Goal: Use online tool/utility: Utilize a website feature to perform a specific function

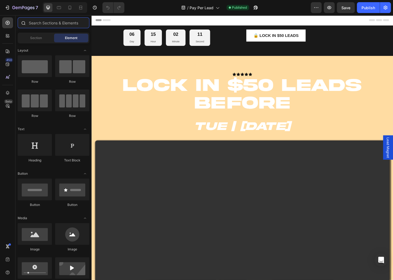
click at [44, 21] on input "text" at bounding box center [54, 22] width 72 height 11
click at [10, 31] on div at bounding box center [7, 35] width 11 height 11
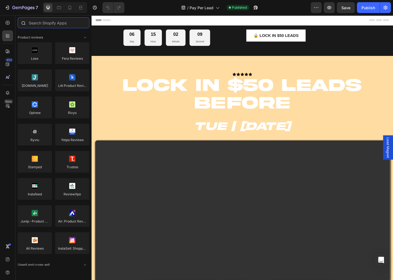
click at [47, 24] on input "text" at bounding box center [54, 22] width 72 height 11
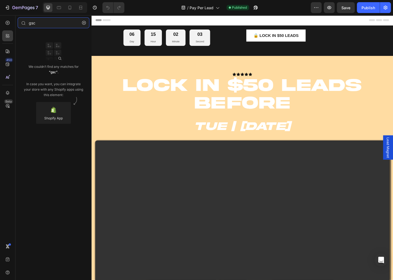
type input "gsc"
click at [56, 83] on div "We couldn’t find any matches for “gsc” . In case you want, you can integrate yo…" at bounding box center [53, 81] width 61 height 34
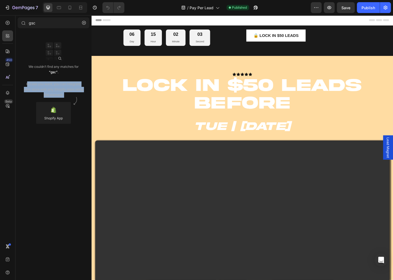
click at [56, 83] on div "We couldn’t find any matches for “gsc” . In case you want, you can integrate yo…" at bounding box center [53, 81] width 61 height 34
click at [56, 90] on div "We couldn’t find any matches for “gsc” . In case you want, you can integrate yo…" at bounding box center [53, 81] width 61 height 34
click at [56, 93] on div "We couldn’t find any matches for “gsc” . In case you want, you can integrate yo…" at bounding box center [53, 81] width 61 height 34
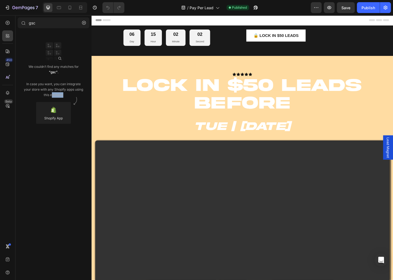
click at [56, 93] on div "We couldn’t find any matches for “gsc” . In case you want, you can integrate yo…" at bounding box center [53, 81] width 61 height 34
click at [65, 87] on div "We couldn’t find any matches for “gsc” . In case you want, you can integrate yo…" at bounding box center [53, 81] width 61 height 34
click at [57, 24] on input "gsc" at bounding box center [54, 22] width 72 height 11
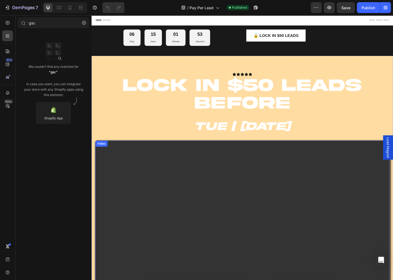
click at [160, 252] on video at bounding box center [253, 240] width 317 height 179
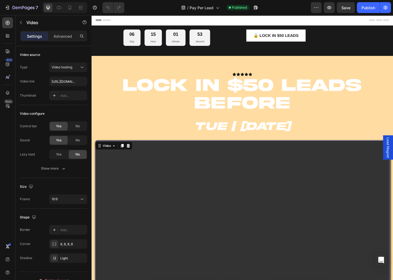
click at [173, 241] on video at bounding box center [253, 240] width 317 height 179
click at [8, 38] on icon at bounding box center [7, 35] width 5 height 5
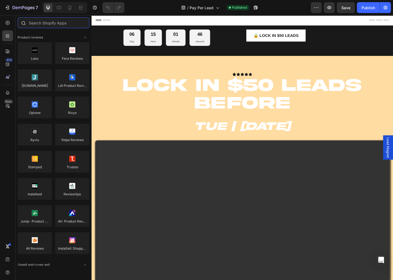
click at [61, 23] on input "text" at bounding box center [54, 22] width 72 height 11
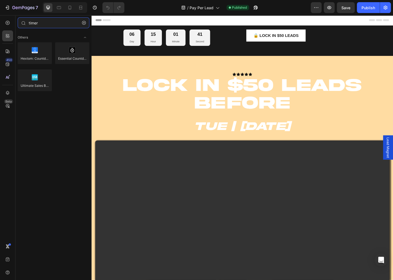
type input "timer"
click at [84, 23] on icon "button" at bounding box center [84, 23] width 4 height 4
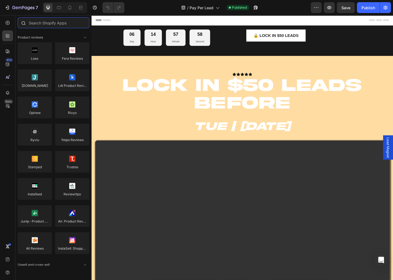
click at [70, 24] on input "text" at bounding box center [54, 22] width 72 height 11
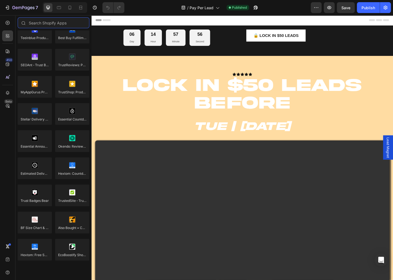
scroll to position [1480, 0]
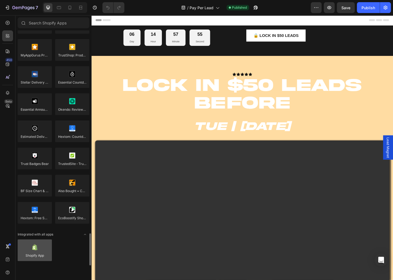
click at [43, 243] on div at bounding box center [35, 250] width 34 height 22
click at [40, 255] on div at bounding box center [35, 250] width 34 height 22
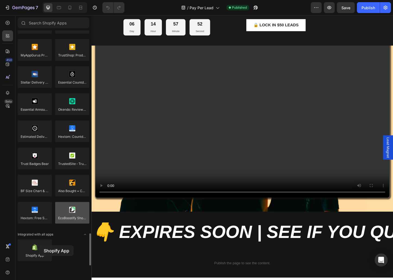
scroll to position [121, 0]
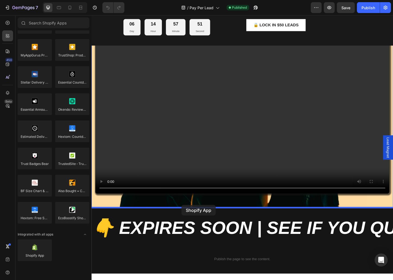
drag, startPoint x: 127, startPoint y: 256, endPoint x: 189, endPoint y: 220, distance: 71.1
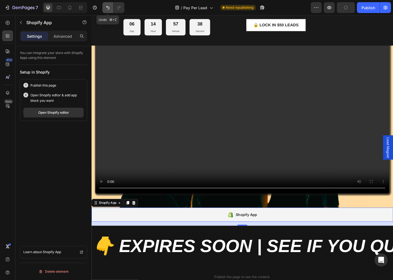
click at [107, 8] on icon "Undo/Redo" at bounding box center [107, 7] width 5 height 5
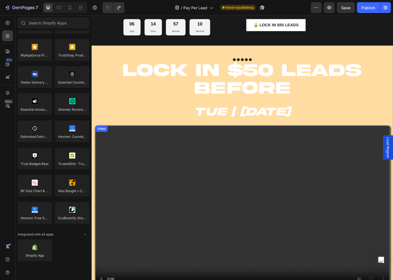
scroll to position [0, 0]
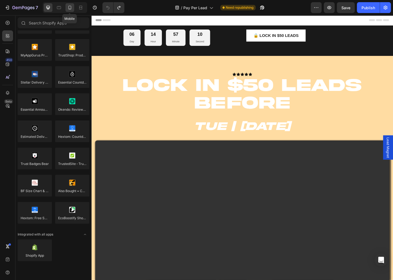
click at [72, 8] on icon at bounding box center [69, 7] width 5 height 5
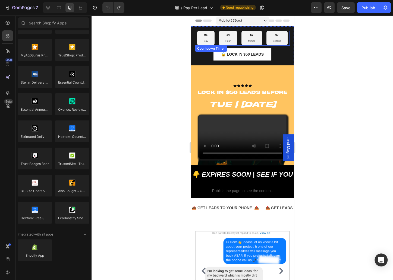
click at [215, 42] on div "06 Day 14 Hour 57 Minute 07 Second" at bounding box center [242, 38] width 90 height 15
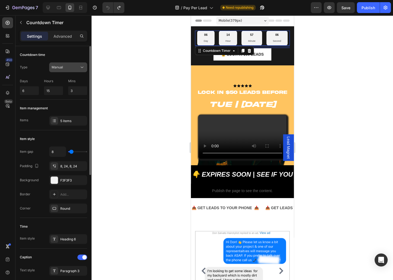
click at [81, 66] on icon at bounding box center [81, 67] width 5 height 5
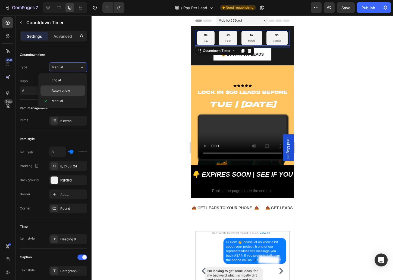
click at [70, 90] on p "Auto-renew" at bounding box center [67, 90] width 31 height 5
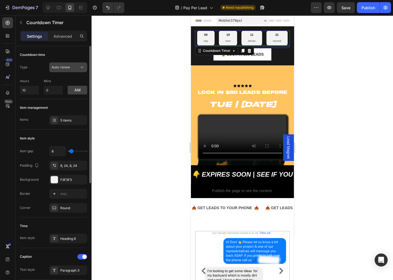
click at [68, 69] on span "Auto-renew" at bounding box center [61, 67] width 18 height 5
click at [52, 63] on button "Auto-renew" at bounding box center [68, 67] width 38 height 10
click at [39, 86] on input "10" at bounding box center [29, 90] width 19 height 9
click at [38, 87] on input "10" at bounding box center [29, 90] width 19 height 9
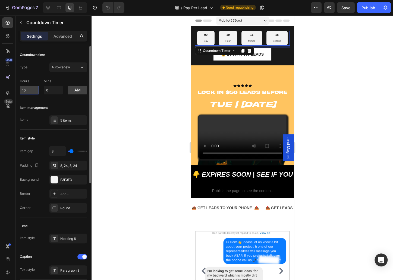
click at [38, 87] on input "10" at bounding box center [29, 90] width 19 height 9
click at [54, 71] on button "Auto-renew" at bounding box center [68, 67] width 38 height 10
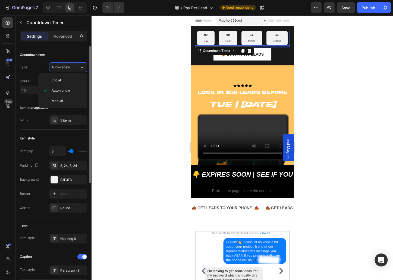
click at [33, 68] on div "Type Auto-renew" at bounding box center [53, 67] width 67 height 10
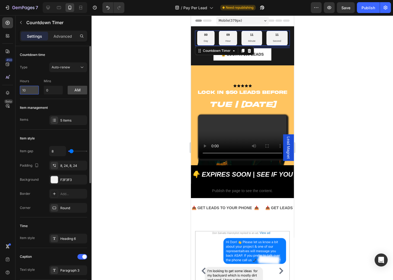
click at [36, 91] on input "10" at bounding box center [29, 90] width 19 height 9
click at [60, 119] on div "5 items" at bounding box center [68, 120] width 38 height 10
click at [34, 80] on p "Hours" at bounding box center [29, 81] width 19 height 5
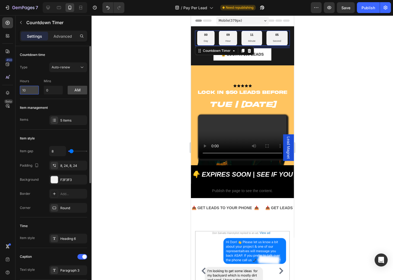
click at [32, 87] on input "10" at bounding box center [29, 90] width 19 height 9
click at [31, 87] on input "10" at bounding box center [29, 90] width 19 height 9
type input "11"
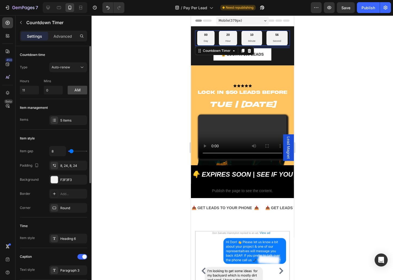
click at [31, 81] on p "Hours" at bounding box center [29, 81] width 19 height 5
click at [32, 94] on input "11" at bounding box center [29, 90] width 19 height 9
click at [72, 91] on button "am" at bounding box center [78, 90] width 20 height 9
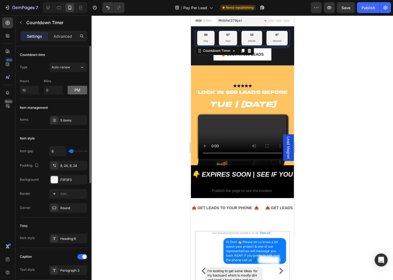
click at [72, 91] on button "pm" at bounding box center [78, 90] width 20 height 9
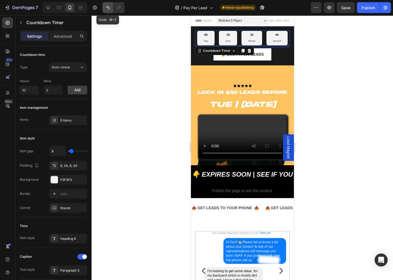
click at [107, 8] on icon "Undo/Redo" at bounding box center [107, 7] width 5 height 5
type input "10"
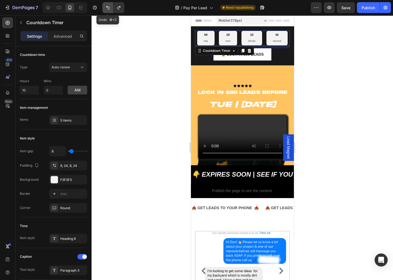
click at [107, 8] on icon "Undo/Redo" at bounding box center [107, 7] width 5 height 5
click at [327, 47] on div at bounding box center [241, 147] width 301 height 265
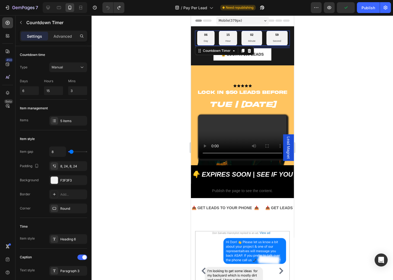
scroll to position [1373, 0]
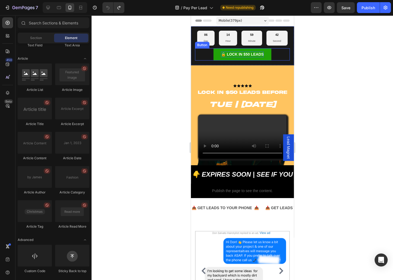
click at [224, 56] on p "🔒 LOCK IN $50 LEADS" at bounding box center [242, 55] width 43 height 6
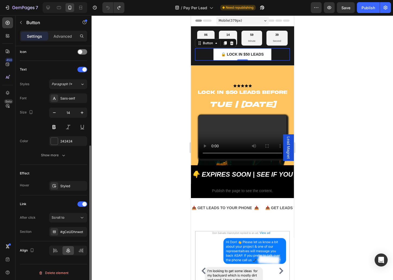
scroll to position [158, 0]
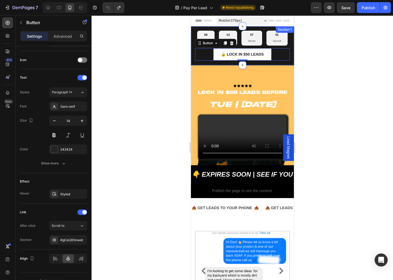
click at [280, 63] on div "06 Day 14 Hour 57 Minute 01 Second Countdown Timer 🔒 LOCK IN $50 LEADS Button 0…" at bounding box center [241, 45] width 103 height 39
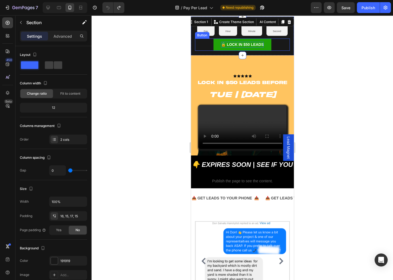
scroll to position [0, 0]
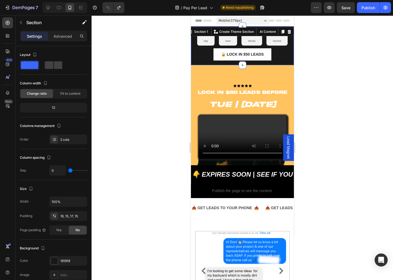
click at [285, 62] on div "06 Day 14 Hour 56 Minute 27 Second Countdown Timer 🔒 LOCK IN $50 LEADS Button S…" at bounding box center [241, 45] width 103 height 39
click at [62, 37] on p "Advanced" at bounding box center [62, 36] width 18 height 6
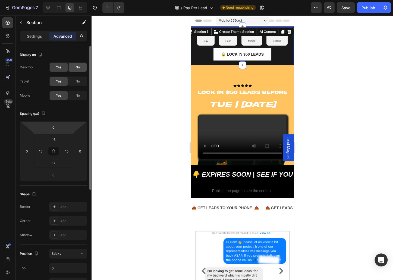
click at [75, 67] on span "No" at bounding box center [77, 67] width 4 height 5
click at [75, 81] on span "No" at bounding box center [77, 81] width 4 height 5
click at [75, 93] on span "No" at bounding box center [77, 95] width 4 height 5
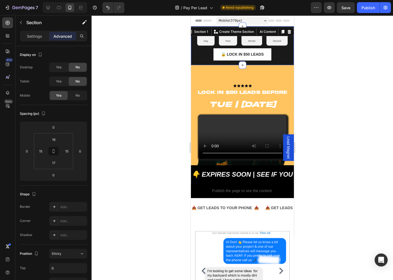
click at [289, 35] on div "Section 1 You can create reusable sections Create Theme Section AI Content Writ…" at bounding box center [239, 31] width 107 height 9
click at [289, 33] on icon at bounding box center [289, 32] width 4 height 4
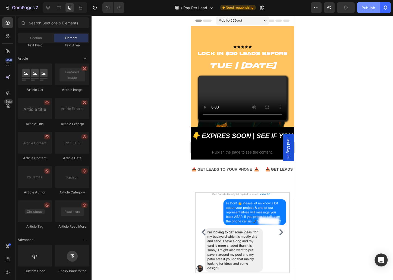
click at [368, 5] on div "Publish" at bounding box center [368, 8] width 14 height 6
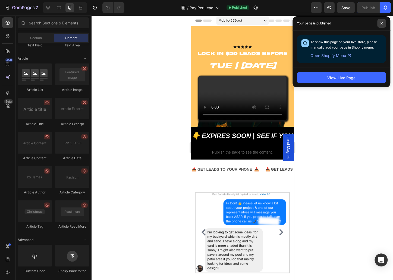
click at [383, 20] on span at bounding box center [381, 23] width 9 height 9
